Goal: Entertainment & Leisure: Consume media (video, audio)

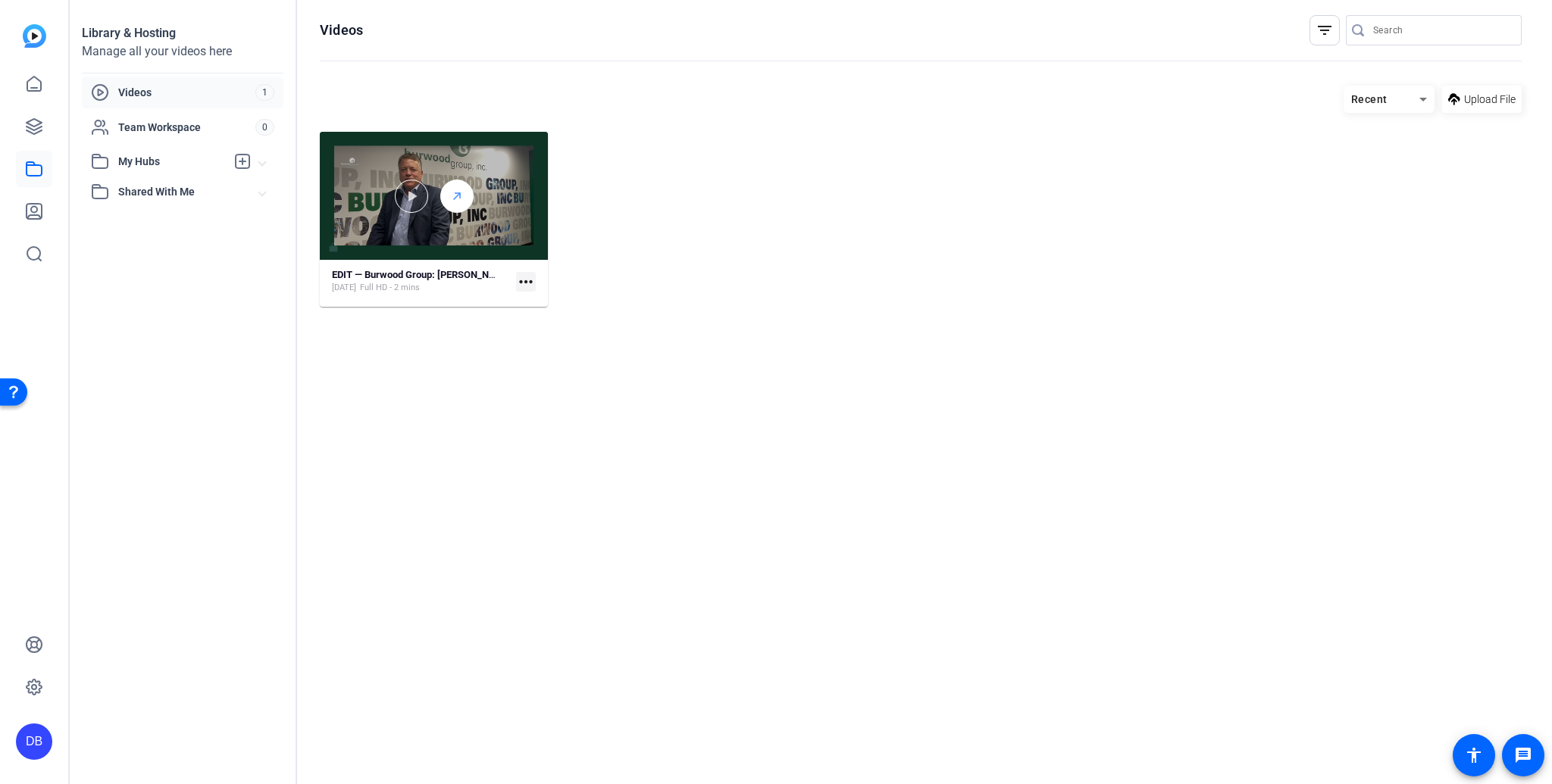
click at [455, 200] on icon at bounding box center [456, 196] width 12 height 18
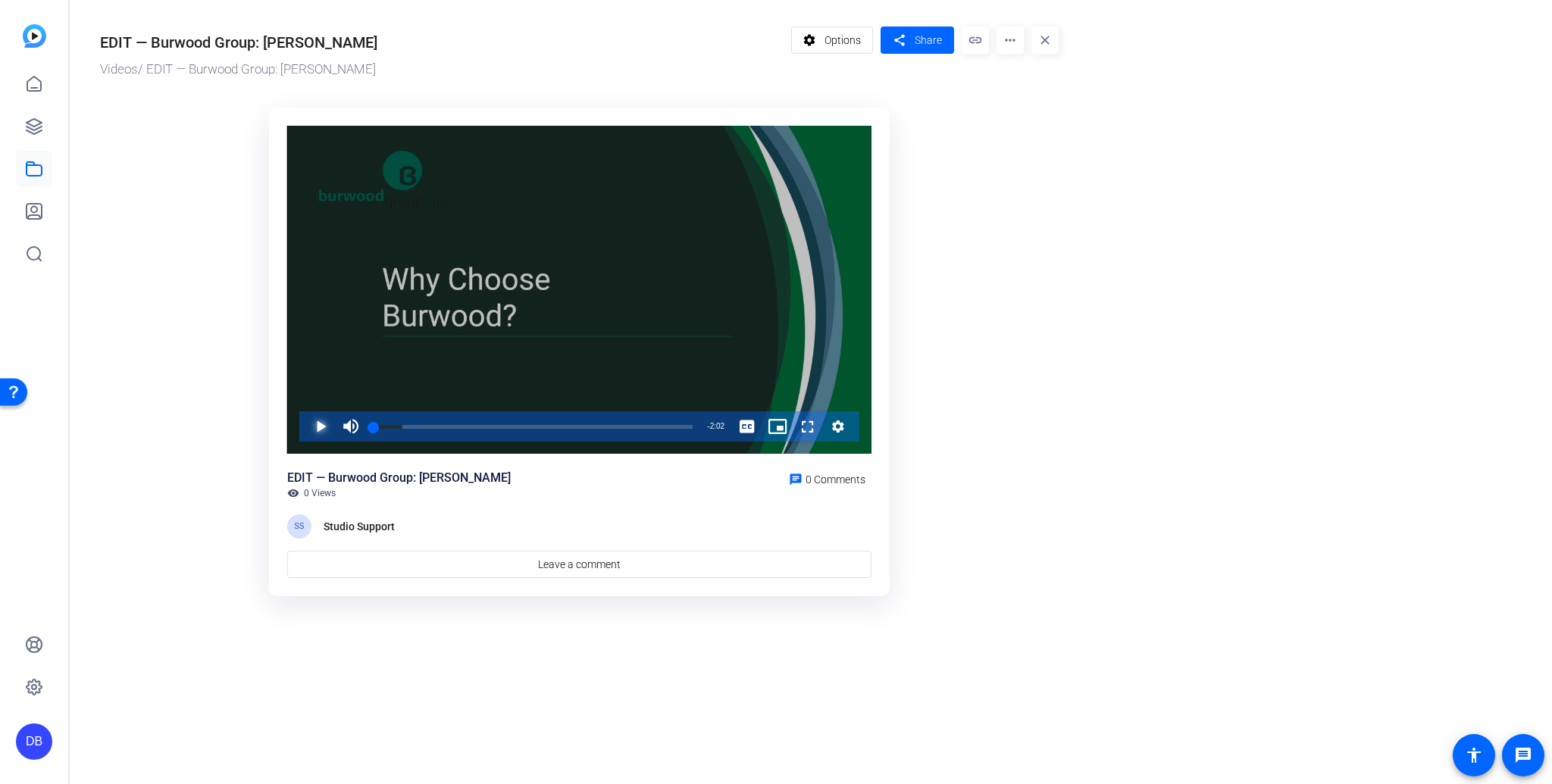
click at [305, 423] on span "Video Player" at bounding box center [305, 427] width 0 height 31
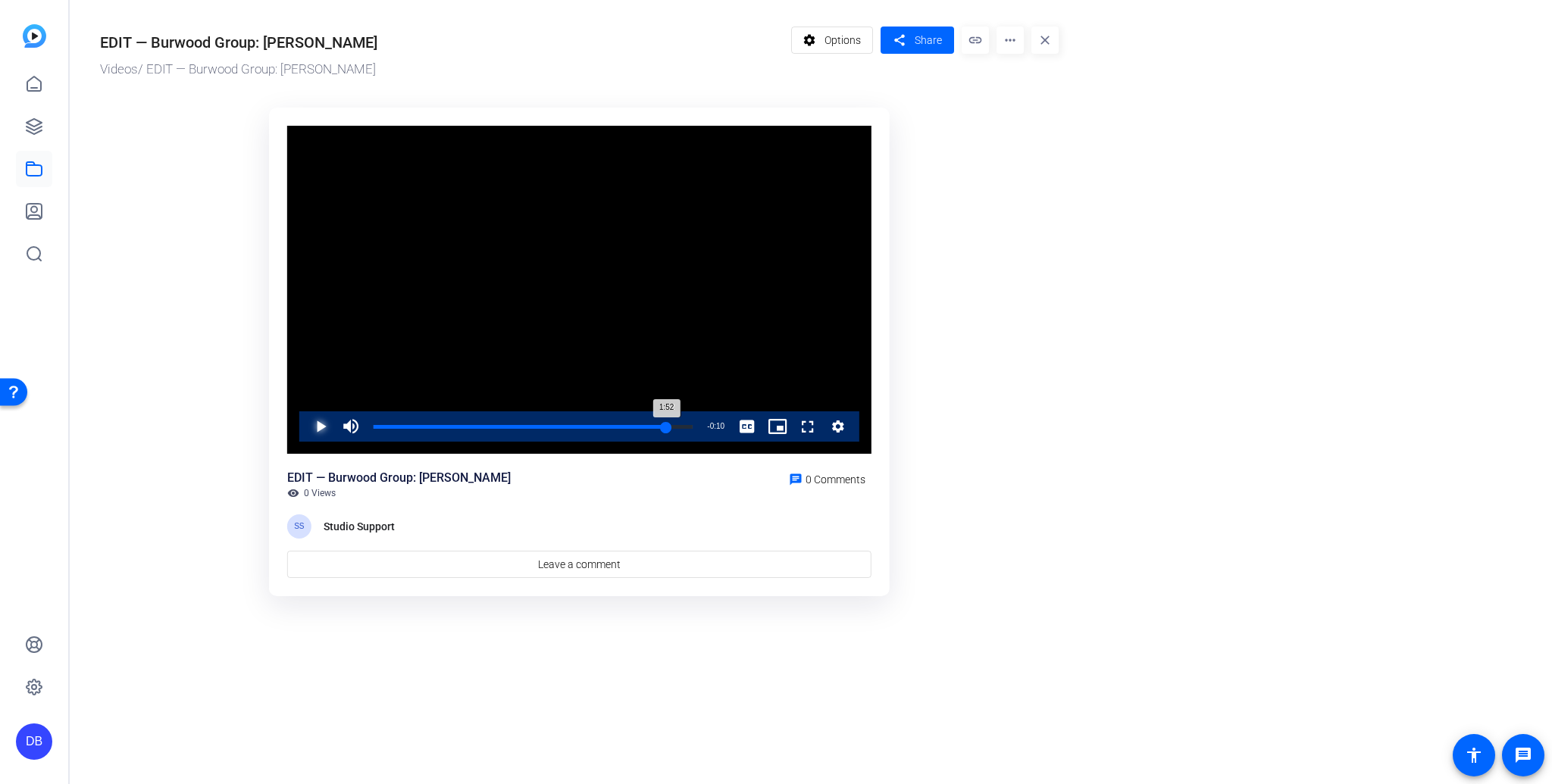
drag, startPoint x: 694, startPoint y: 425, endPoint x: 667, endPoint y: 426, distance: 27.0
click at [667, 426] on div "1:52" at bounding box center [520, 427] width 294 height 4
click at [305, 427] on span "Video Player" at bounding box center [305, 427] width 0 height 31
click at [305, 428] on span "Video Player" at bounding box center [305, 427] width 0 height 31
drag, startPoint x: 674, startPoint y: 425, endPoint x: 654, endPoint y: 425, distance: 20.0
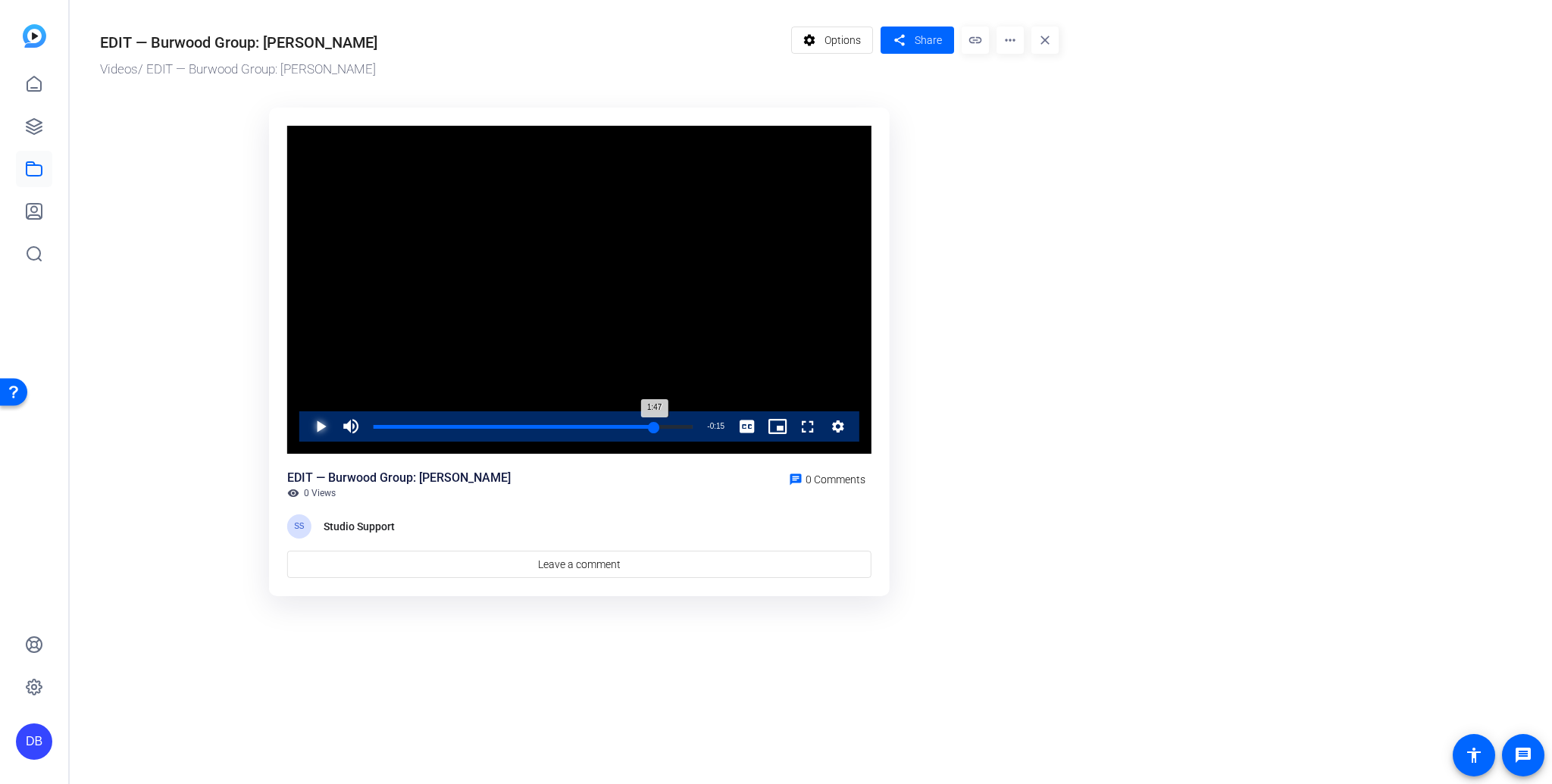
click at [654, 425] on div "1:47" at bounding box center [514, 427] width 281 height 4
click at [305, 425] on span "Video Player" at bounding box center [305, 427] width 0 height 31
click at [661, 425] on div "1:50" at bounding box center [518, 427] width 288 height 4
